Goal: Task Accomplishment & Management: Complete application form

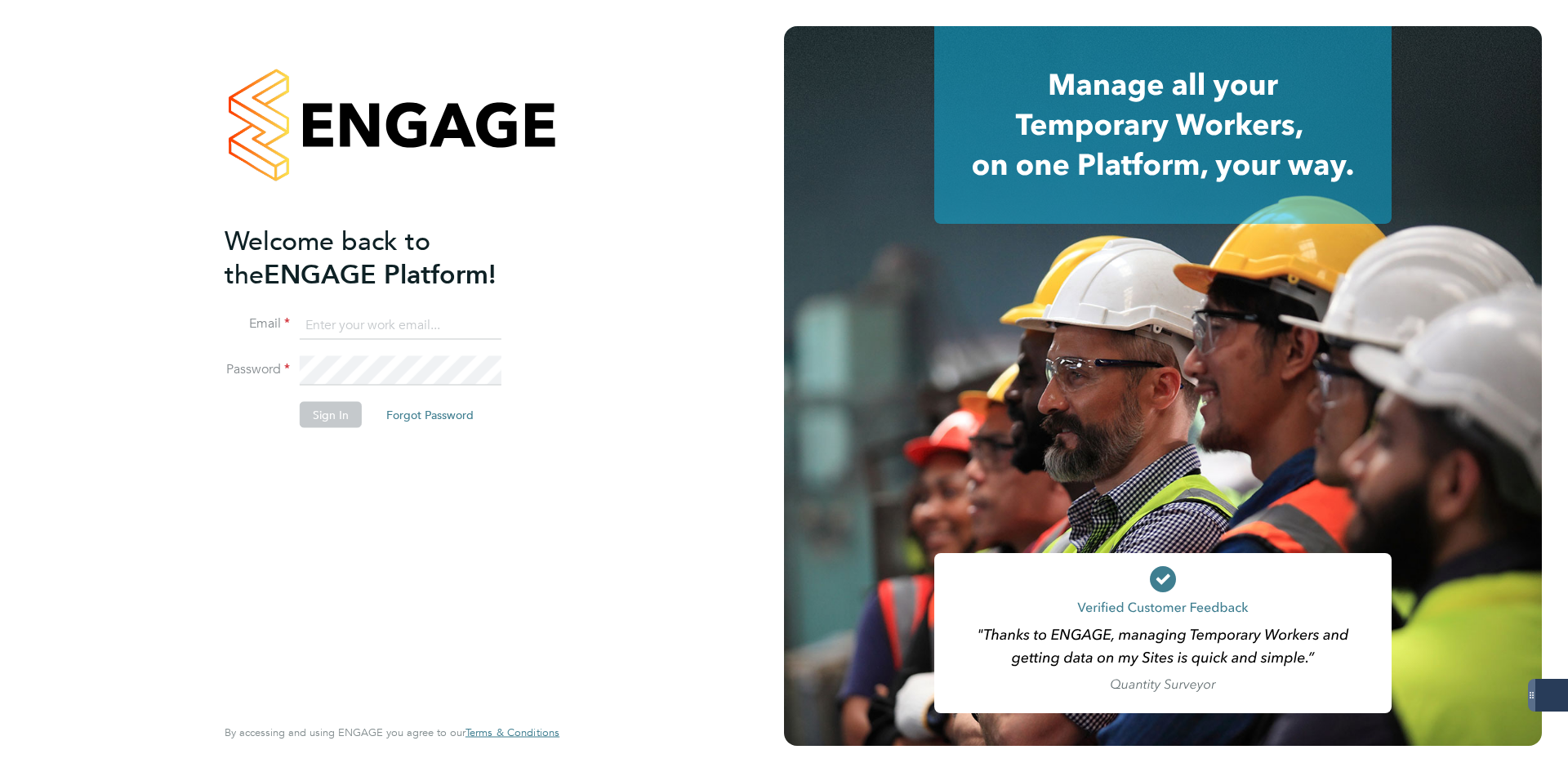
type input "[EMAIL_ADDRESS][DOMAIN_NAME]"
click at [339, 404] on button "Sign In" at bounding box center [331, 414] width 62 height 26
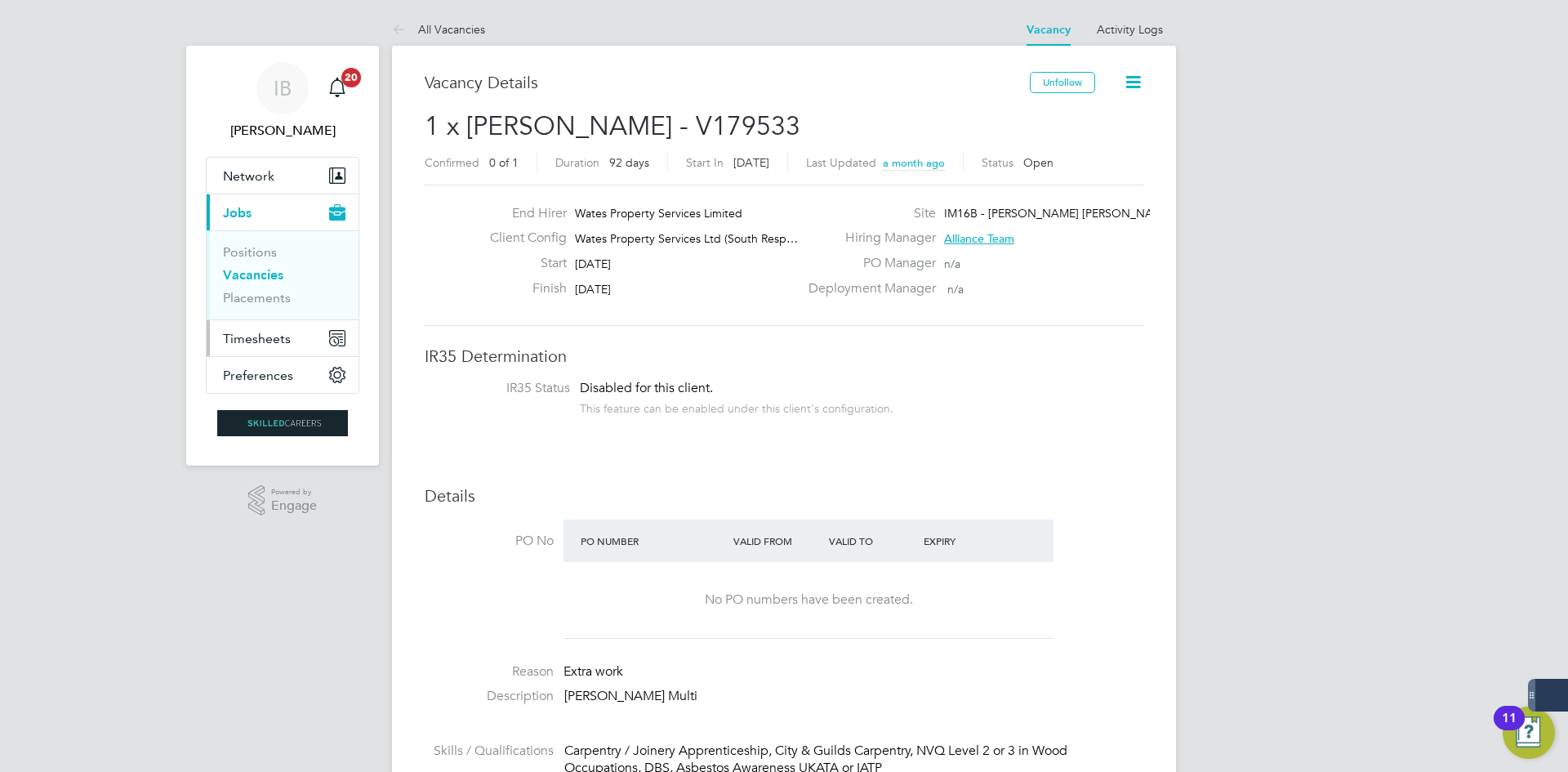
click at [274, 338] on span "Timesheets" at bounding box center [257, 338] width 67 height 16
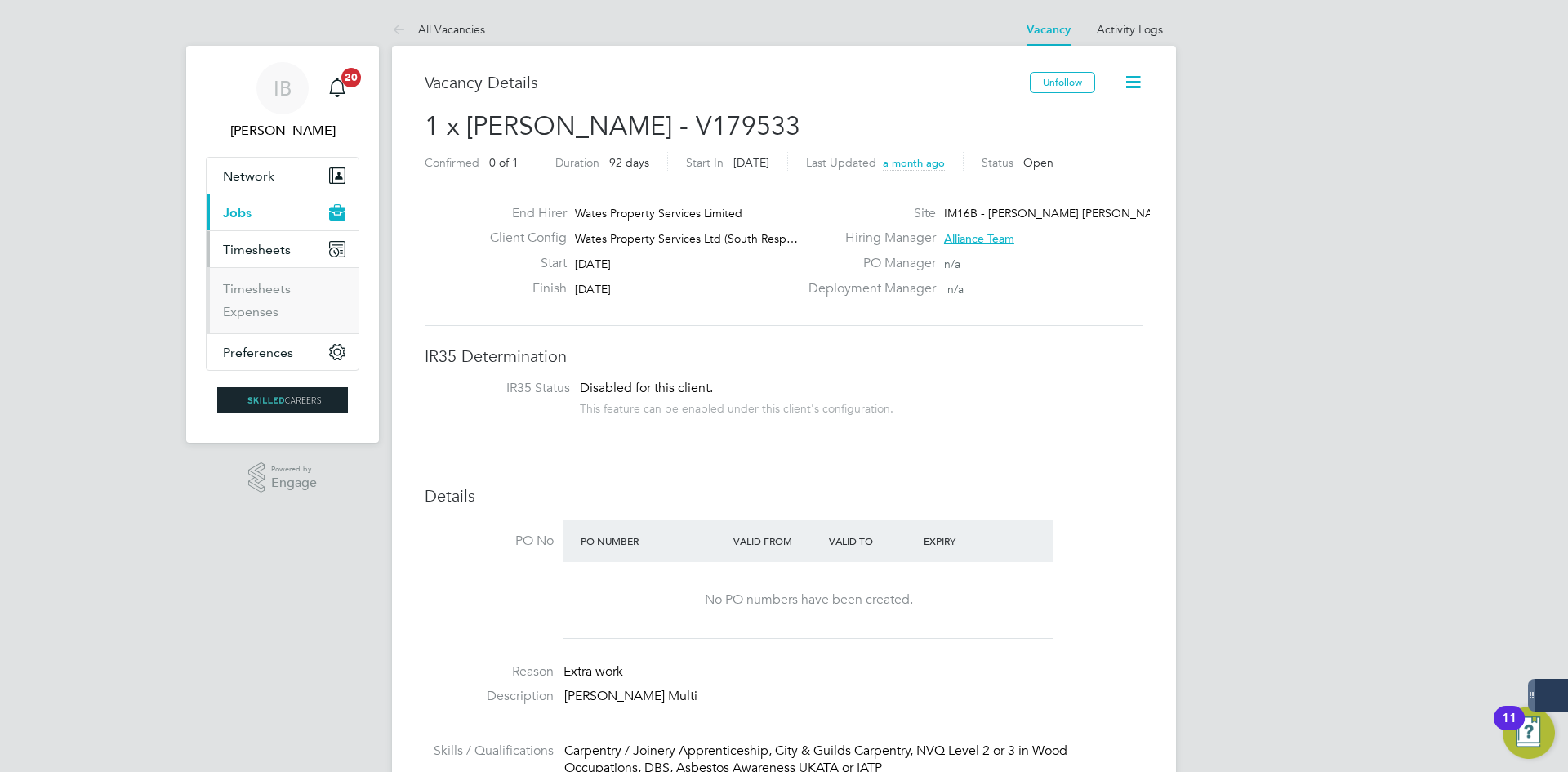
click at [272, 279] on ul "Timesheets Expenses" at bounding box center [282, 300] width 152 height 66
click at [275, 287] on link "Timesheets" at bounding box center [257, 288] width 67 height 16
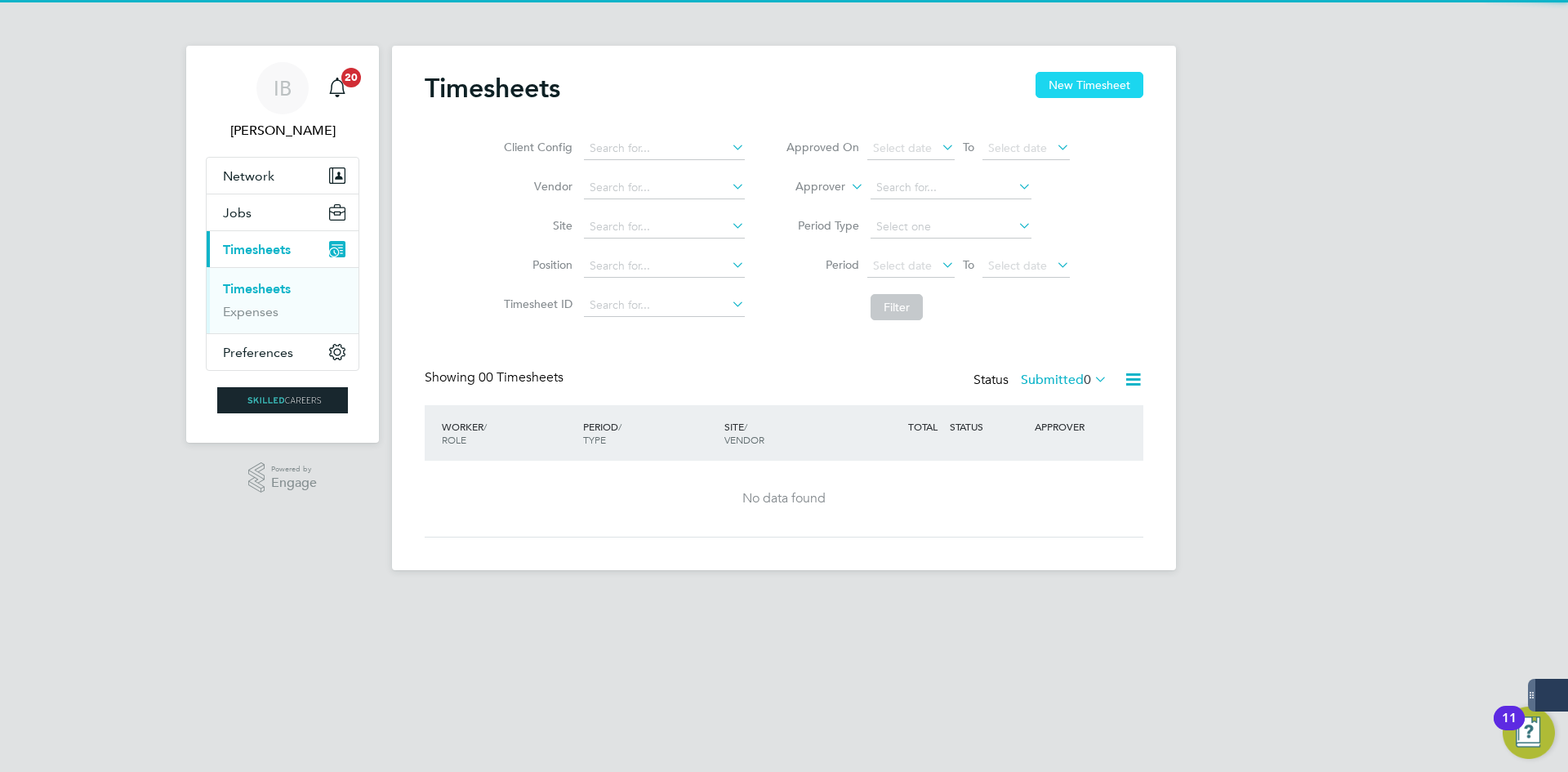
click at [1087, 83] on button "New Timesheet" at bounding box center [1089, 84] width 107 height 26
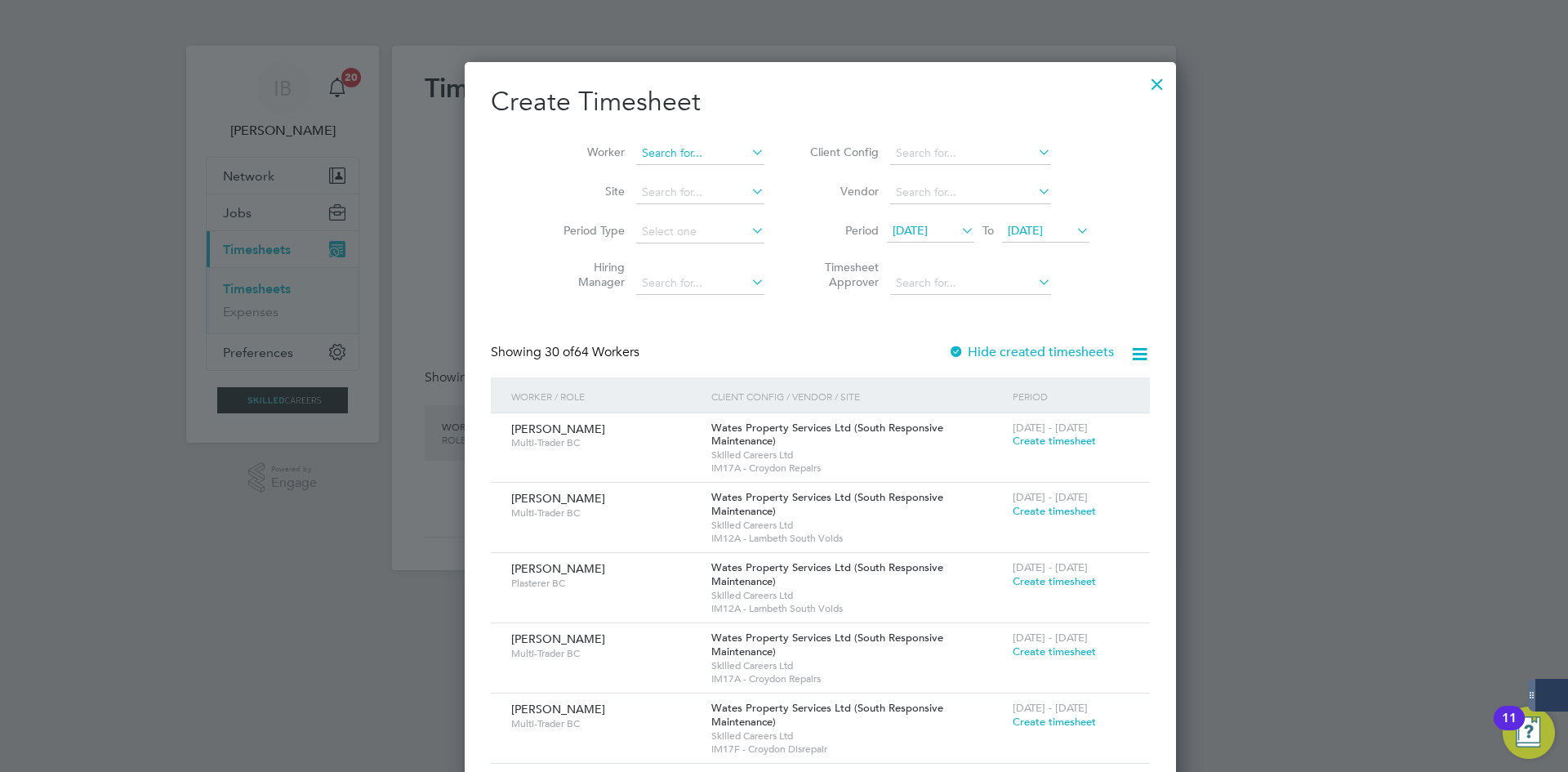
scroll to position [2638, 639]
click at [644, 158] on input at bounding box center [701, 153] width 128 height 23
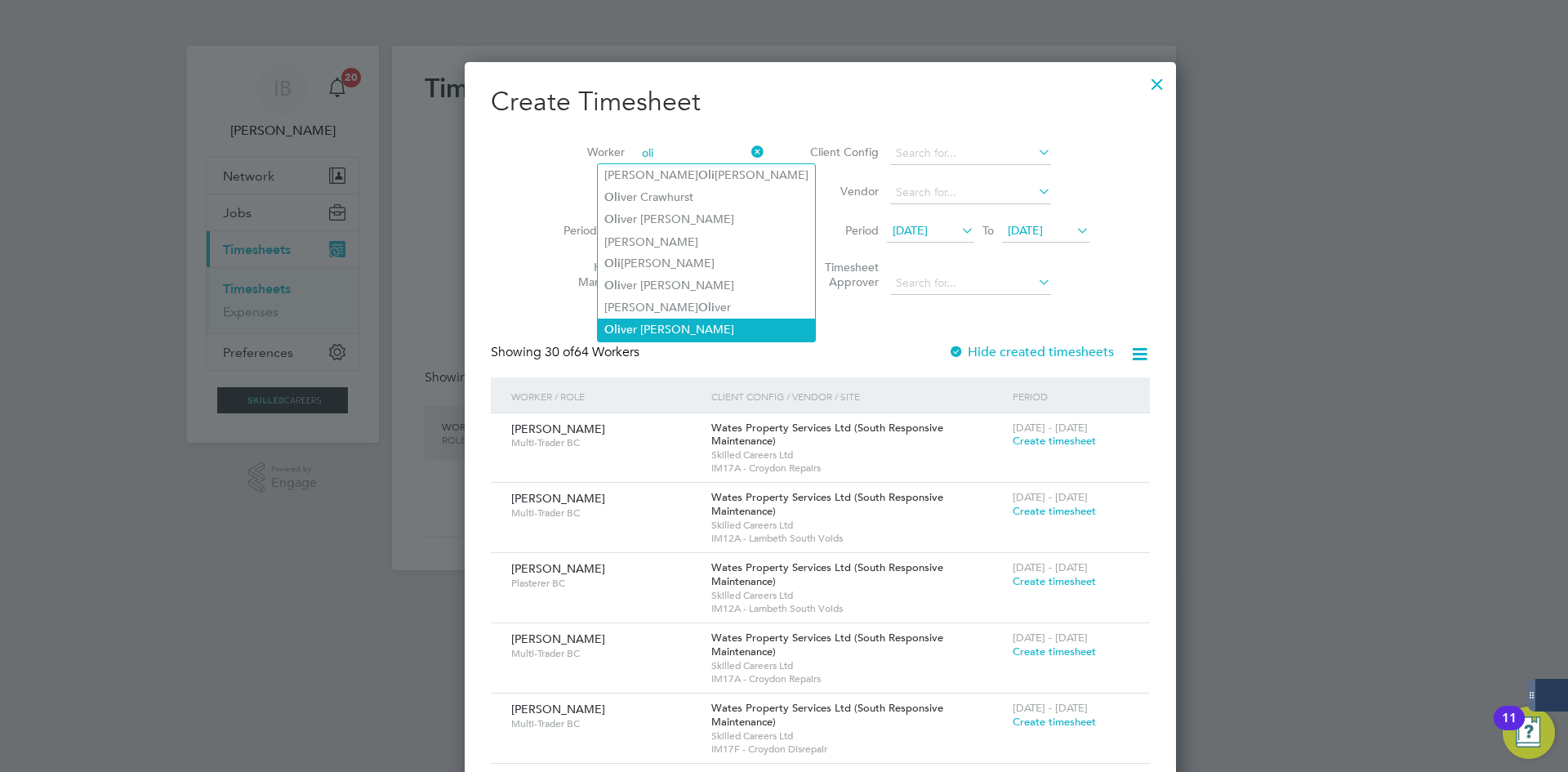
click at [686, 327] on li "[PERSON_NAME]" at bounding box center [707, 329] width 217 height 22
type input "[PERSON_NAME]"
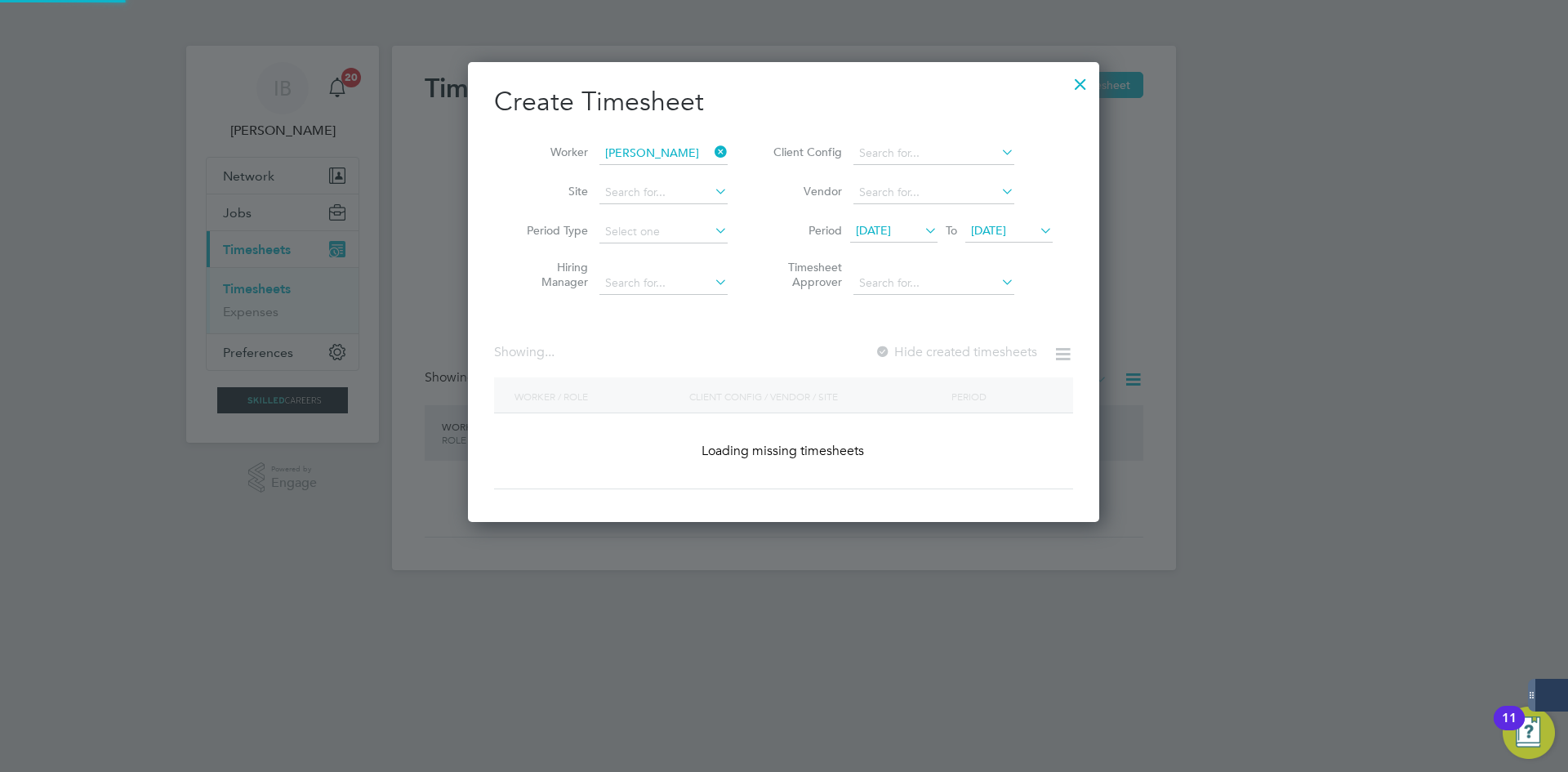
scroll to position [455, 632]
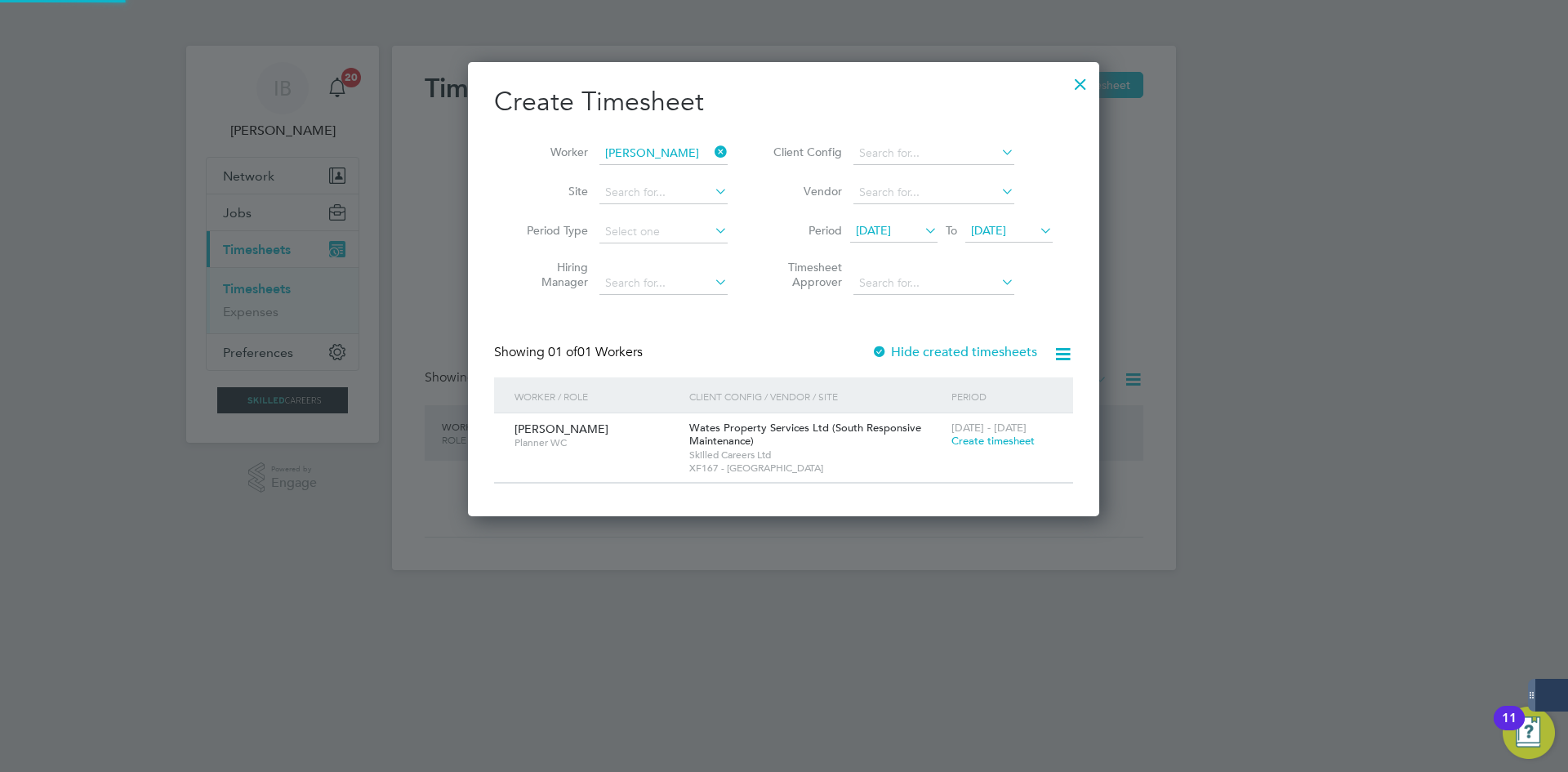
click at [994, 441] on span "Create timesheet" at bounding box center [993, 441] width 83 height 14
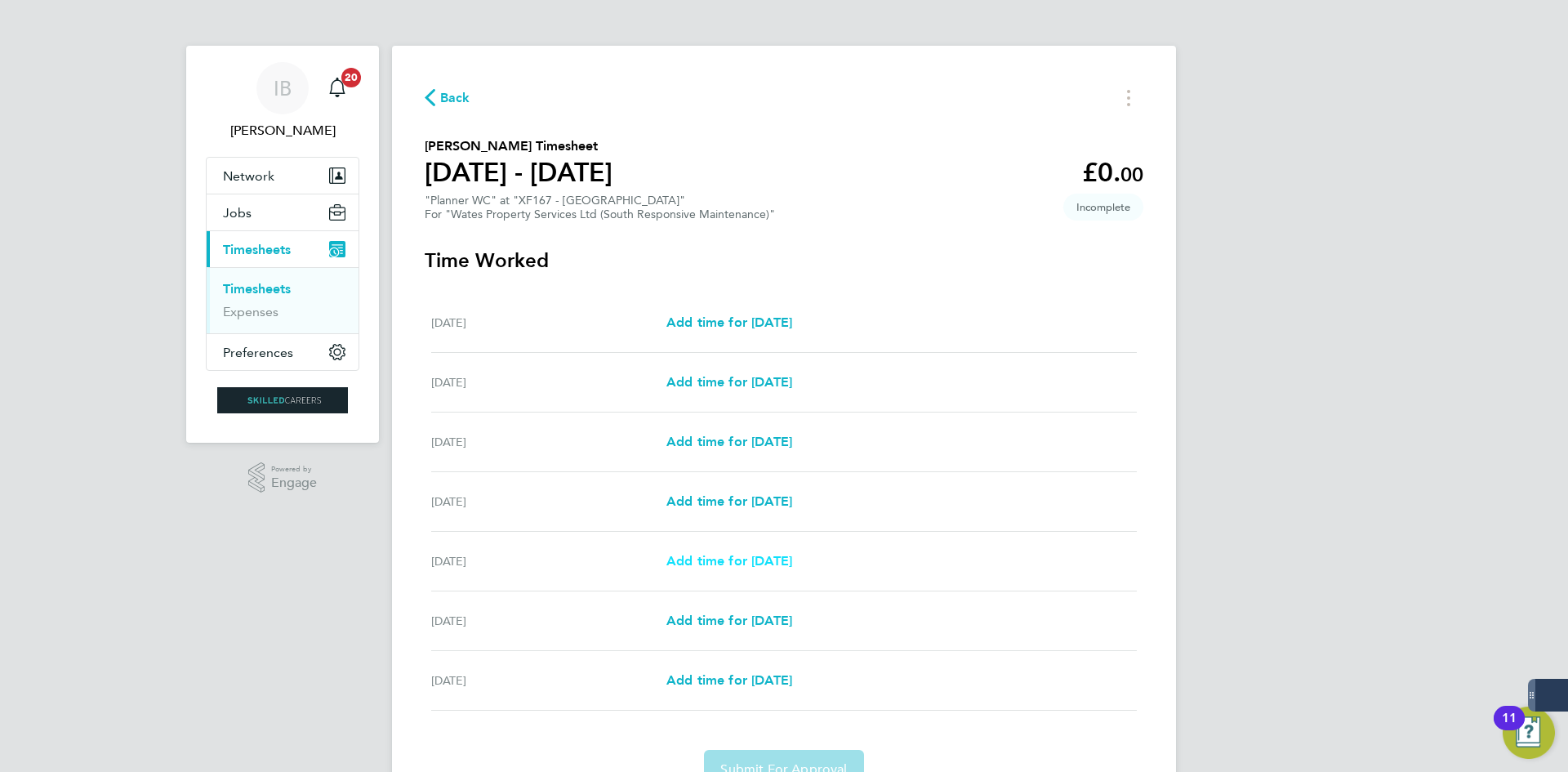
click at [746, 559] on span "Add time for [DATE]" at bounding box center [729, 561] width 126 height 16
select select "30"
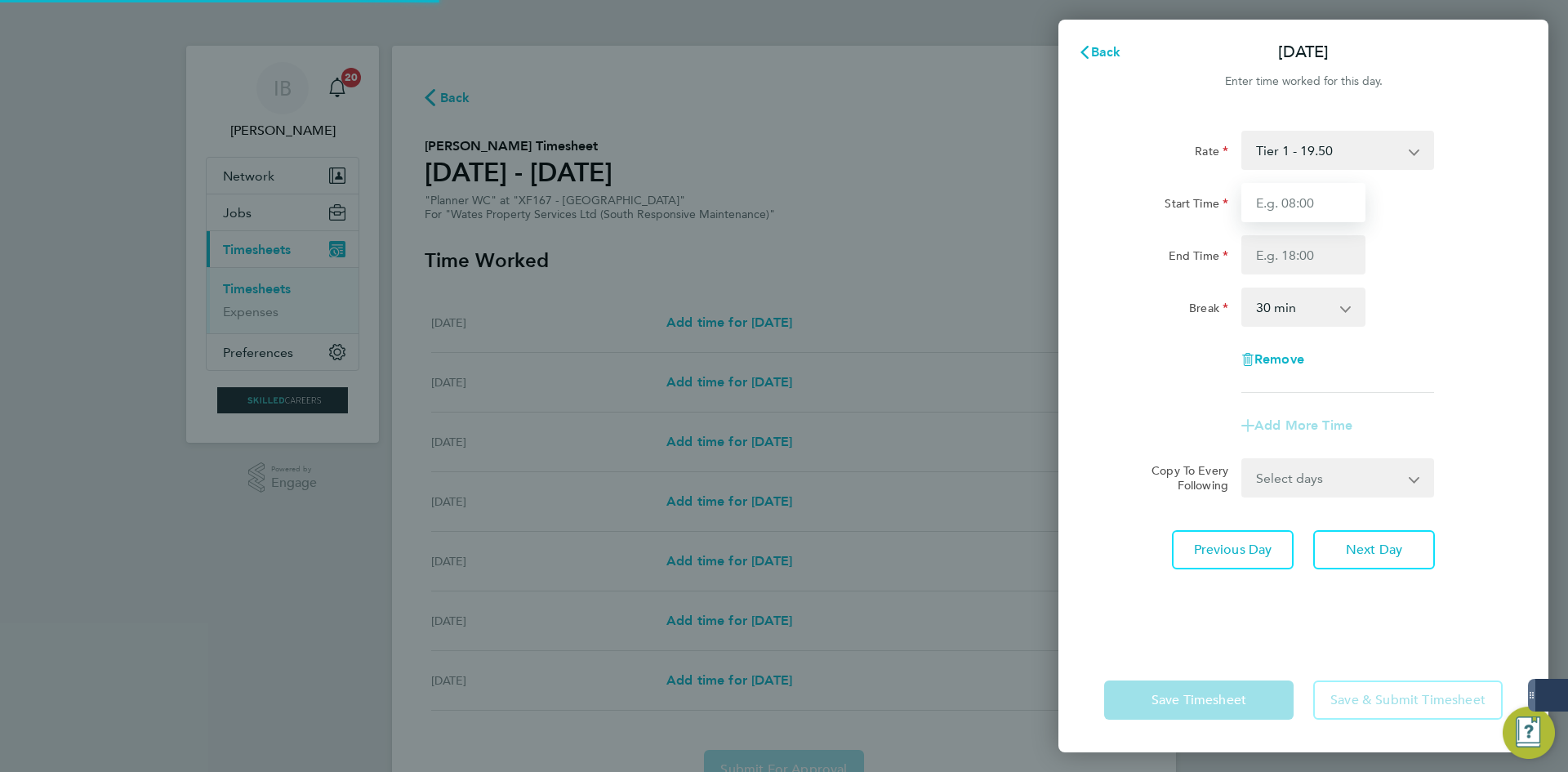
drag, startPoint x: 1296, startPoint y: 205, endPoint x: 1306, endPoint y: 213, distance: 12.8
click at [1297, 205] on input "Start Time" at bounding box center [1303, 203] width 124 height 39
type input "08:00"
click at [1320, 255] on input "End Time" at bounding box center [1303, 254] width 124 height 39
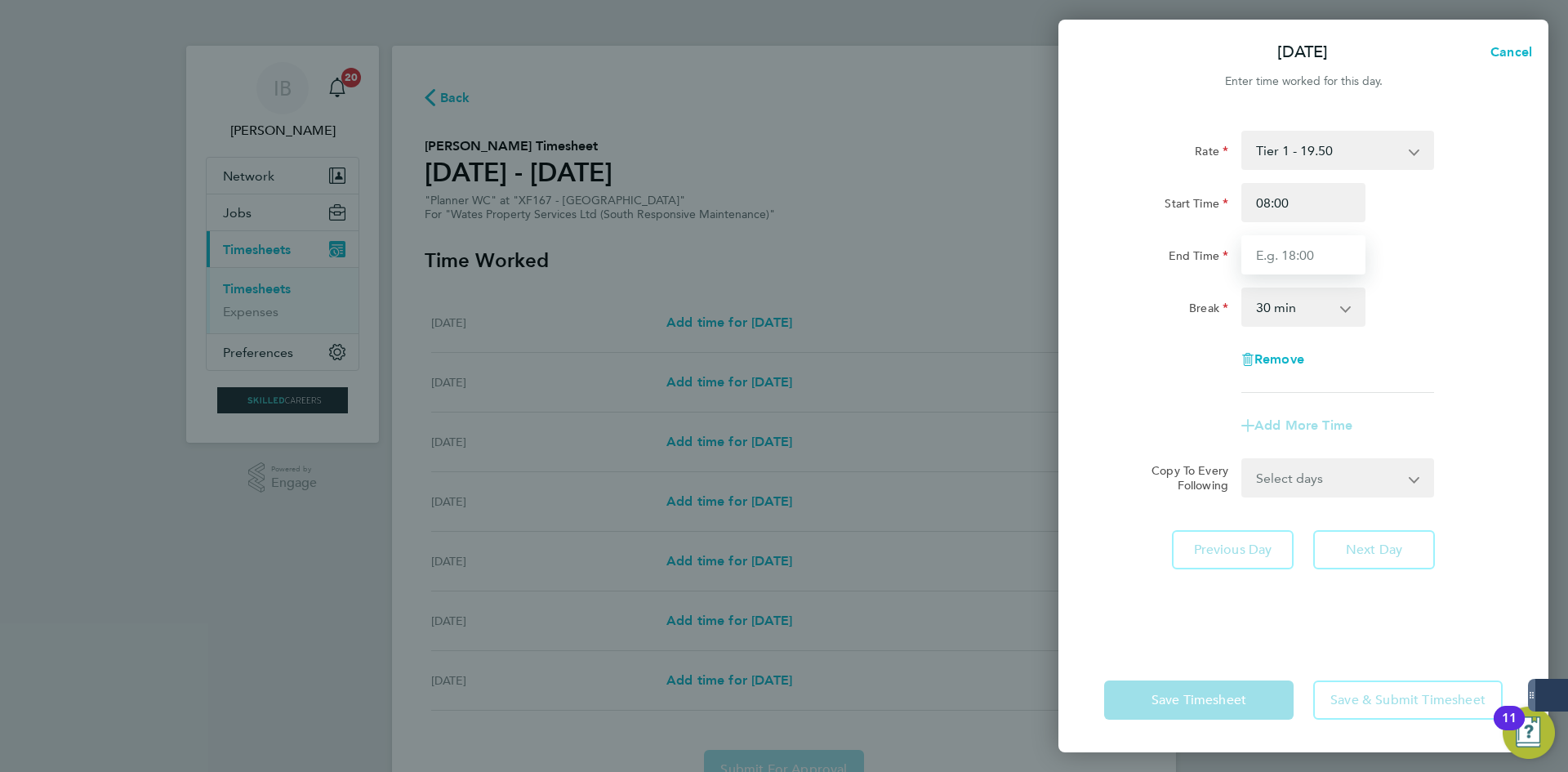
type input "17:00"
click at [1323, 313] on select "0 min 15 min 30 min 45 min 60 min 75 min 90 min" at bounding box center [1294, 307] width 102 height 36
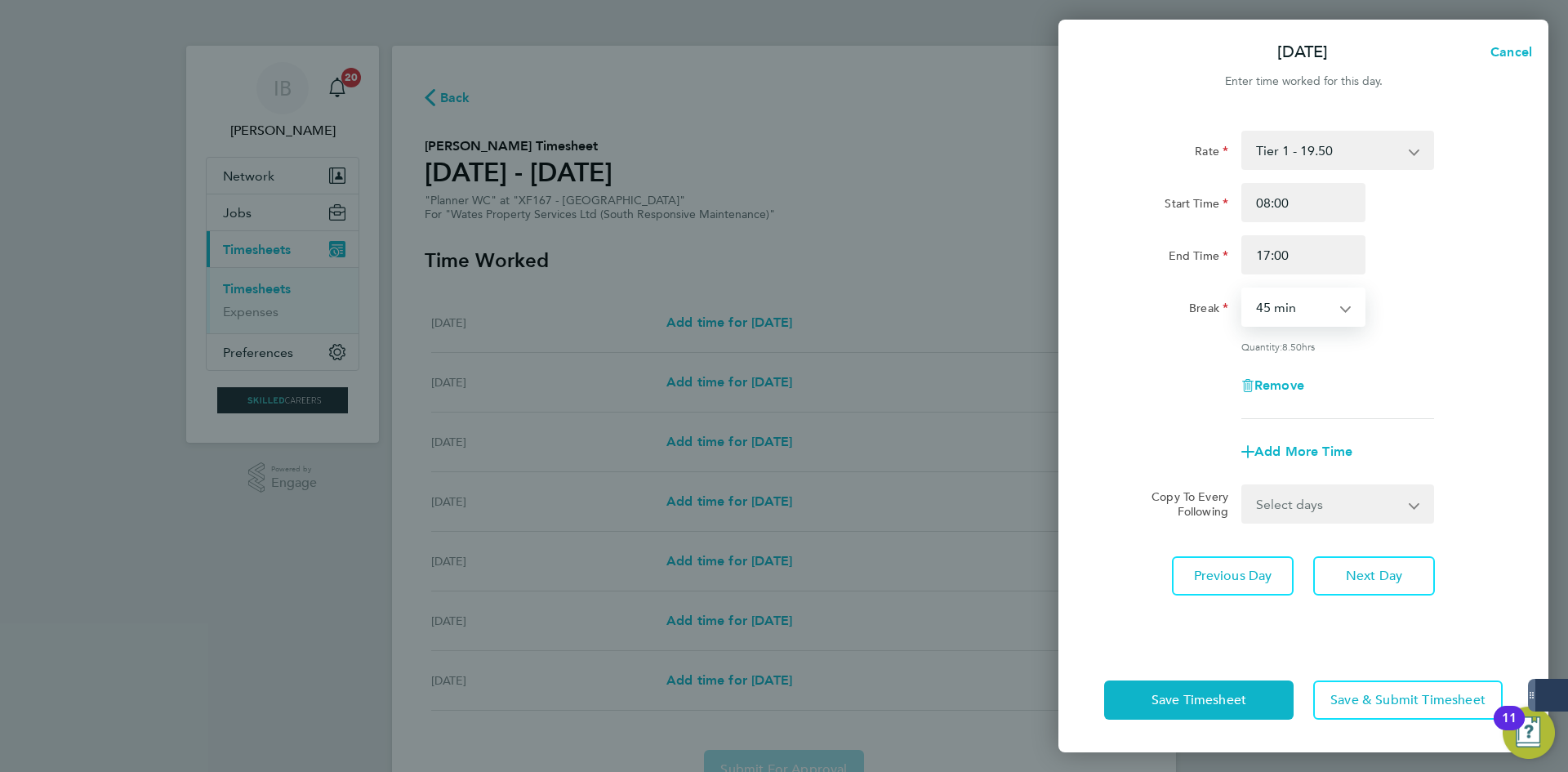
click at [1243, 289] on select "0 min 15 min 30 min 45 min 60 min 75 min 90 min" at bounding box center [1294, 307] width 102 height 36
click at [1269, 298] on select "0 min 15 min 30 min 45 min 60 min 75 min 90 min" at bounding box center [1294, 307] width 102 height 36
select select "60"
click at [1243, 289] on select "0 min 15 min 30 min 45 min 60 min 75 min 90 min" at bounding box center [1294, 307] width 102 height 36
click at [1309, 514] on select "Select days Day [DATE] [DATE]" at bounding box center [1329, 504] width 172 height 36
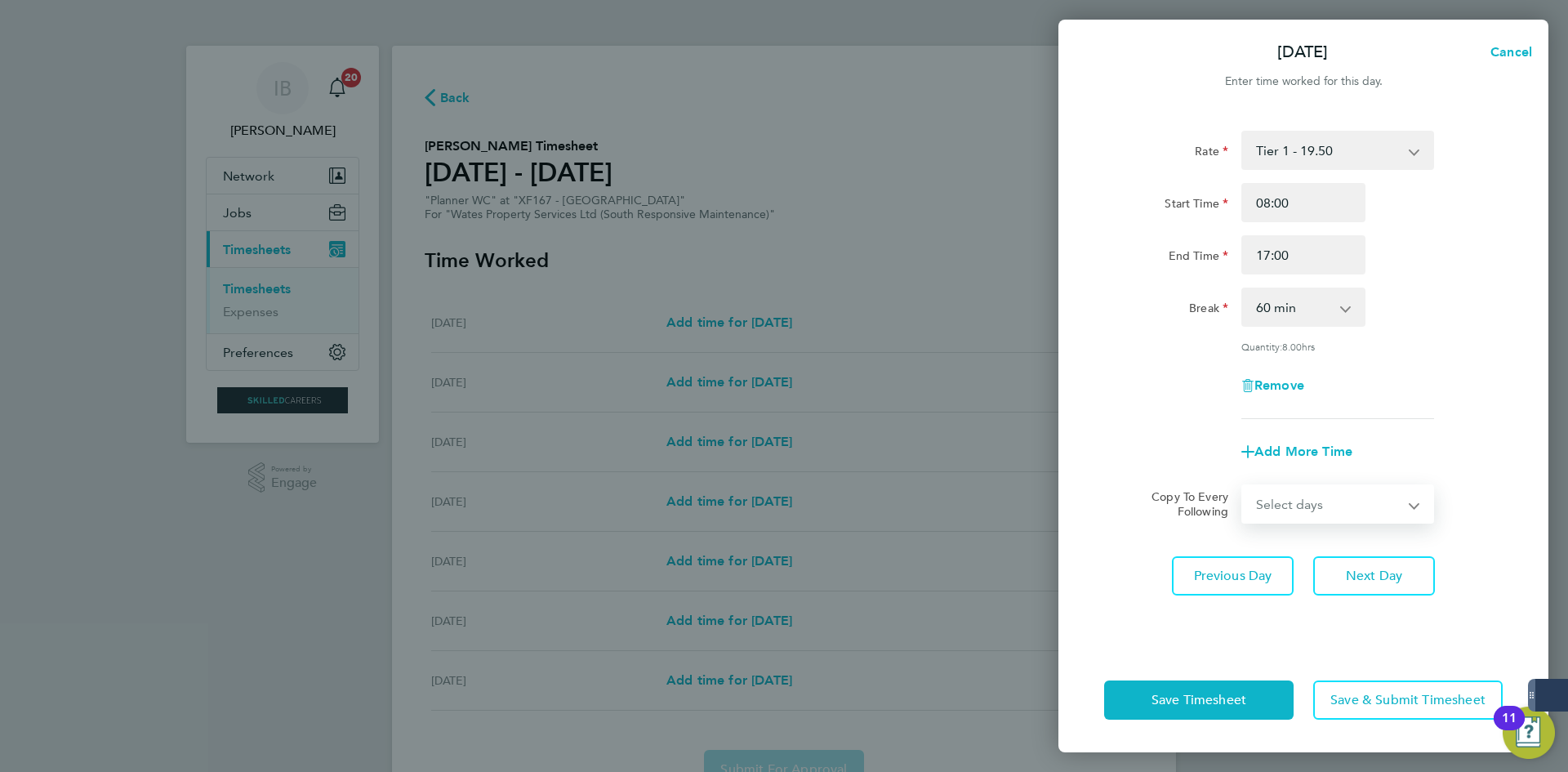
select select "DAY"
click at [1243, 486] on select "Select days Day [DATE] [DATE]" at bounding box center [1329, 504] width 172 height 36
select select "[DATE]"
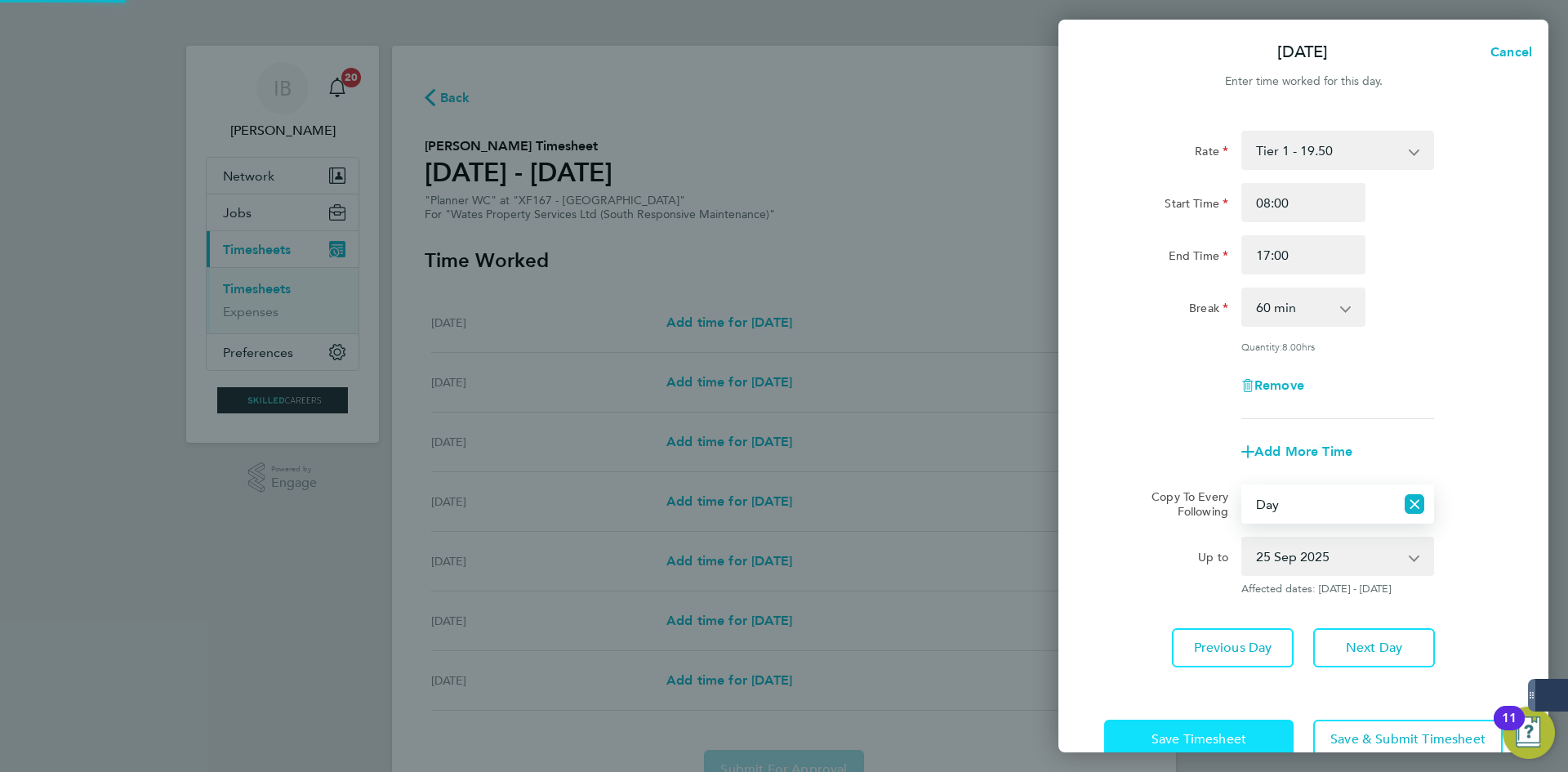
click at [1236, 745] on span "Save Timesheet" at bounding box center [1199, 739] width 95 height 17
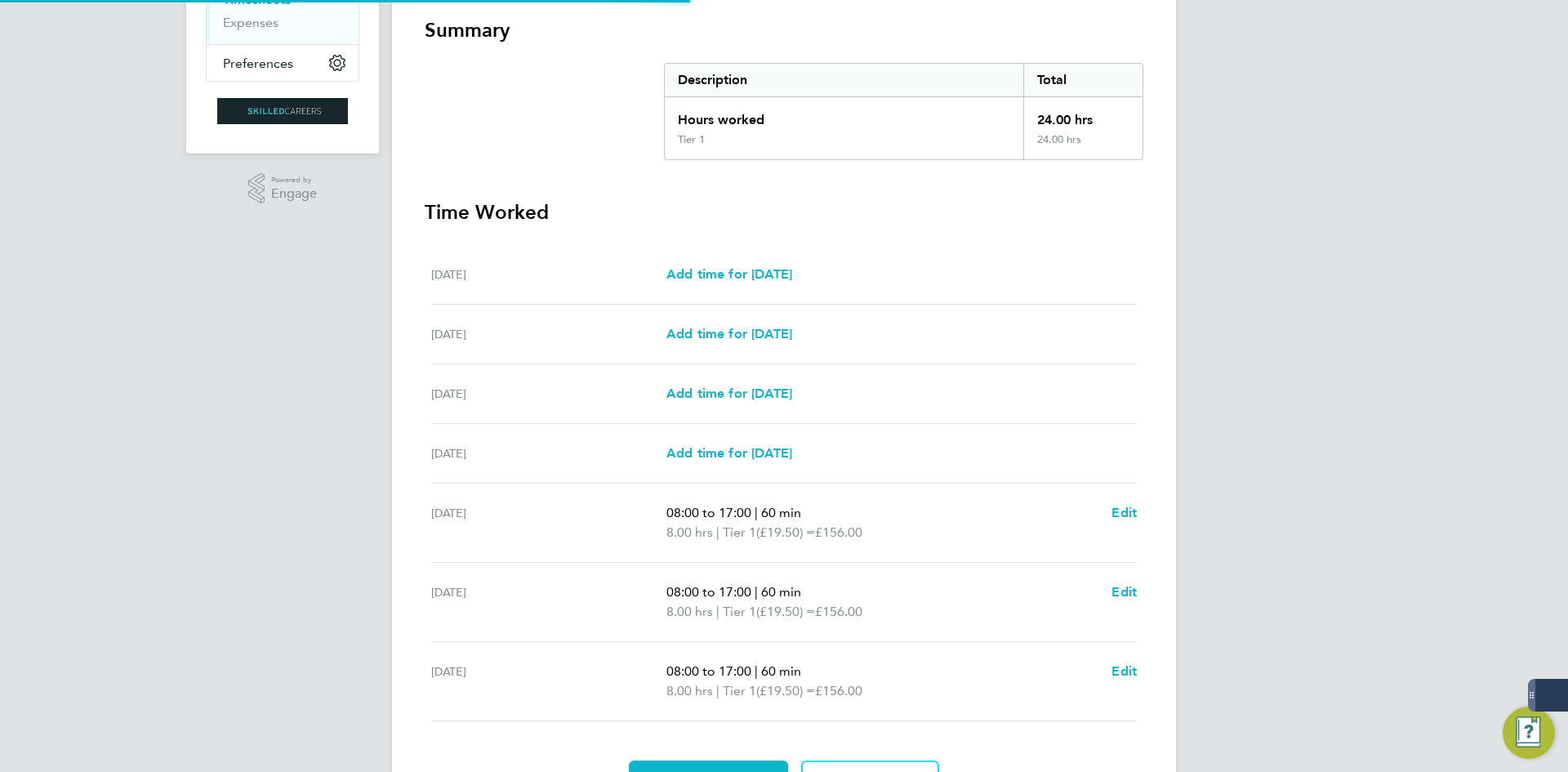
scroll to position [383, 0]
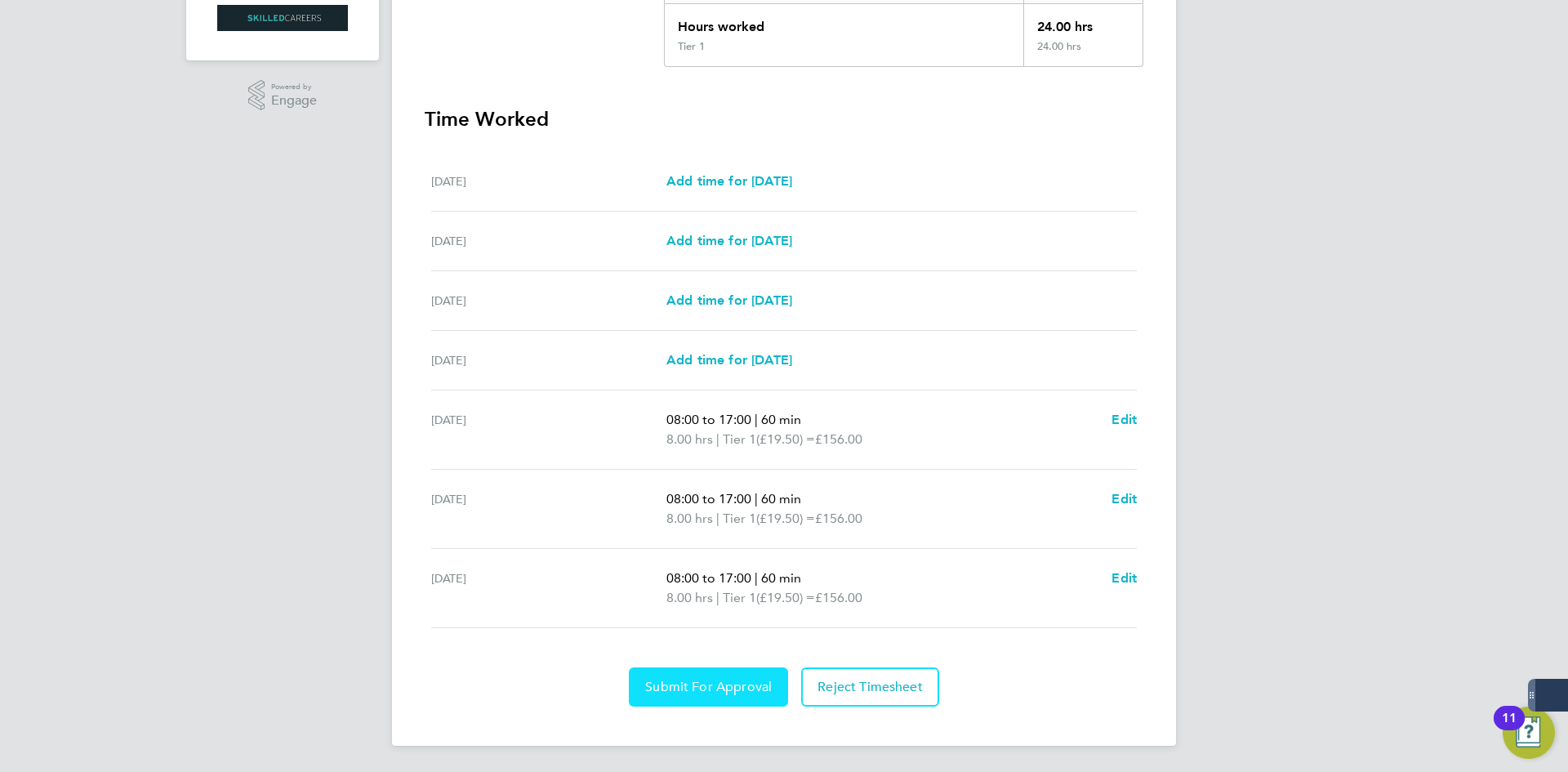
click at [692, 674] on button "Submit For Approval" at bounding box center [708, 687] width 159 height 39
